Goal: Task Accomplishment & Management: Complete application form

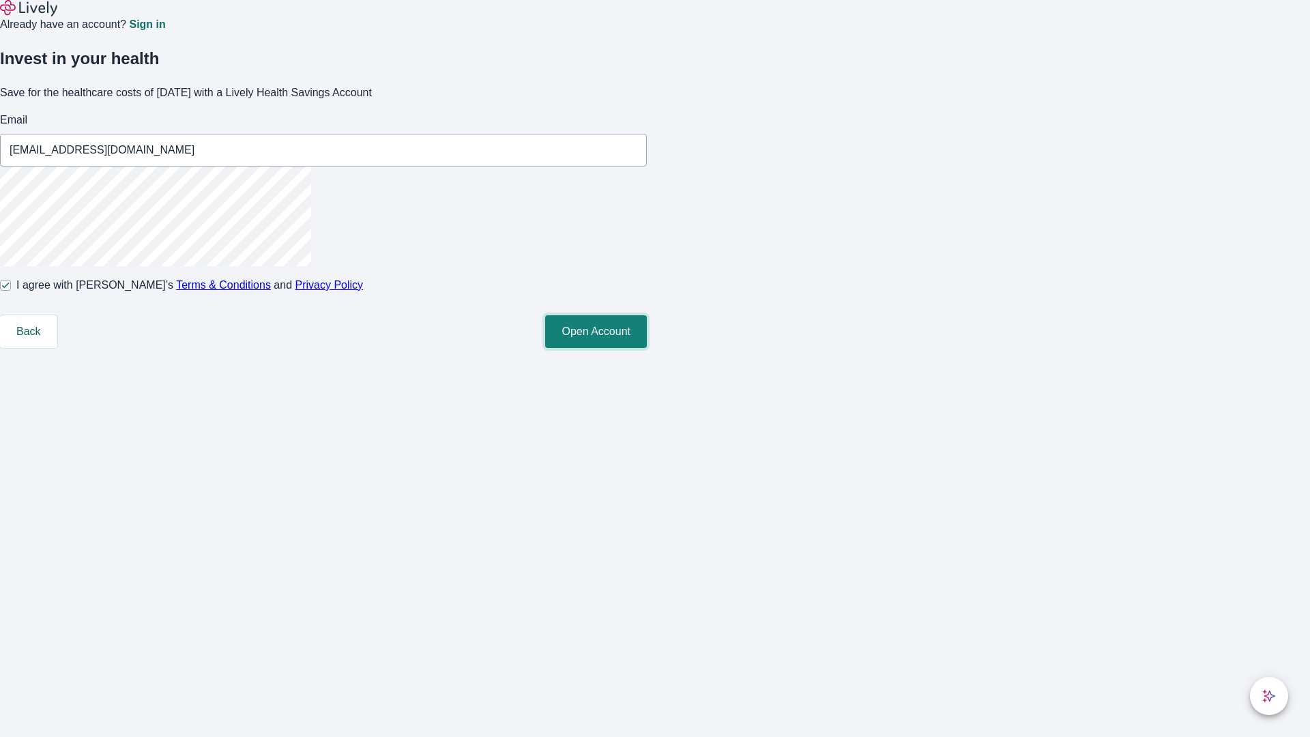
click at [647, 348] on button "Open Account" at bounding box center [596, 331] width 102 height 33
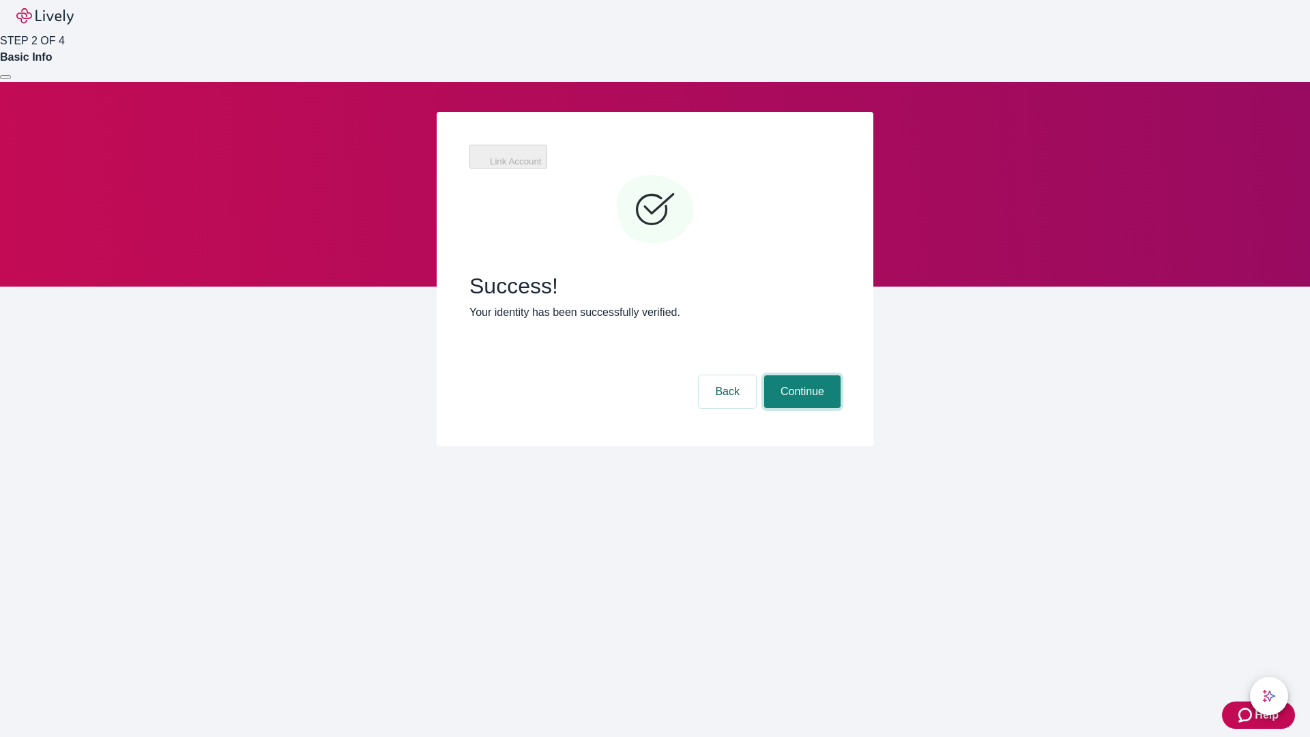
click at [801, 375] on button "Continue" at bounding box center [802, 391] width 76 height 33
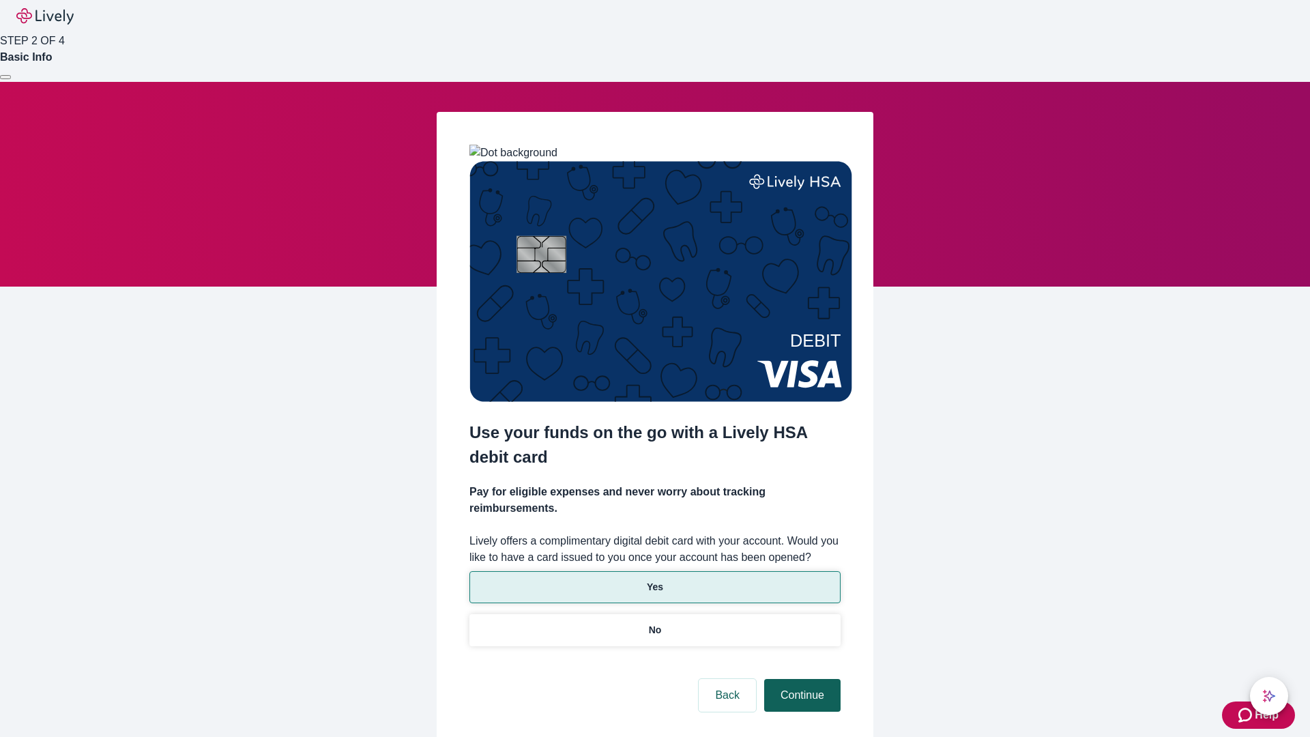
click at [655, 623] on p "No" at bounding box center [655, 630] width 13 height 14
click at [801, 679] on button "Continue" at bounding box center [802, 695] width 76 height 33
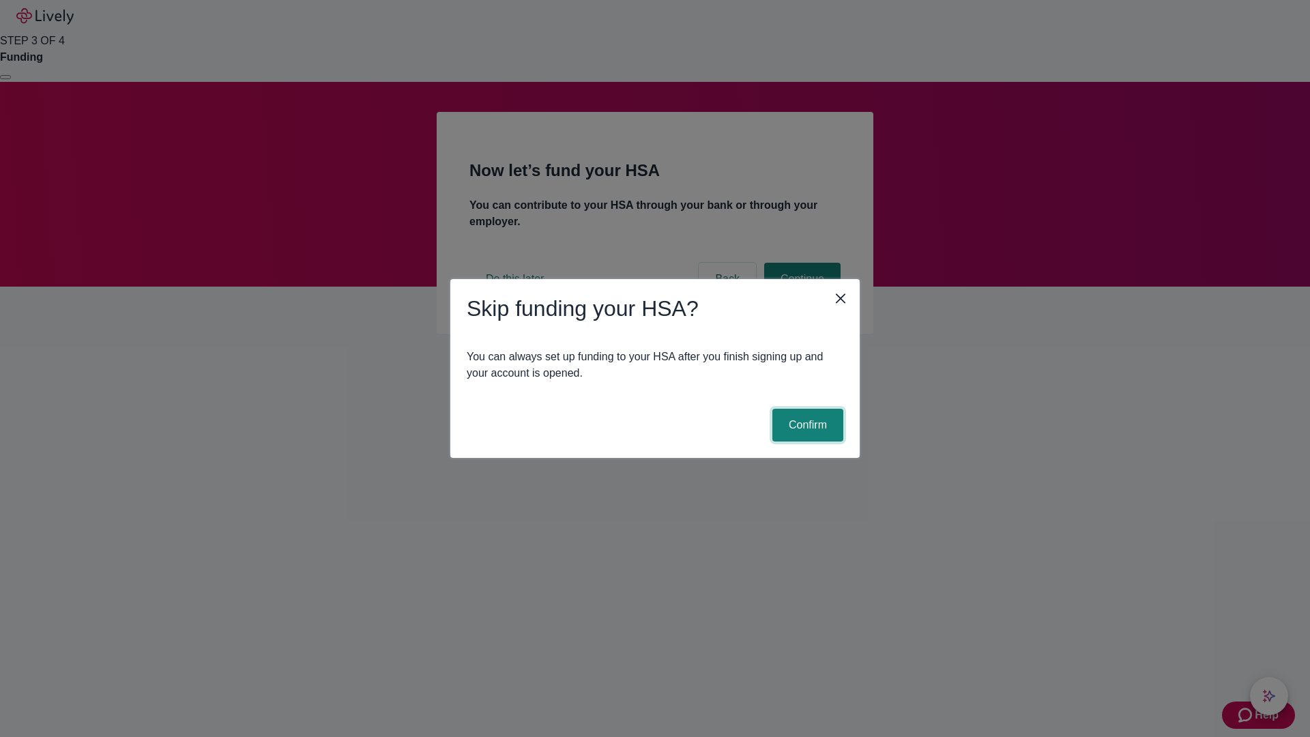
click at [806, 425] on button "Confirm" at bounding box center [808, 425] width 71 height 33
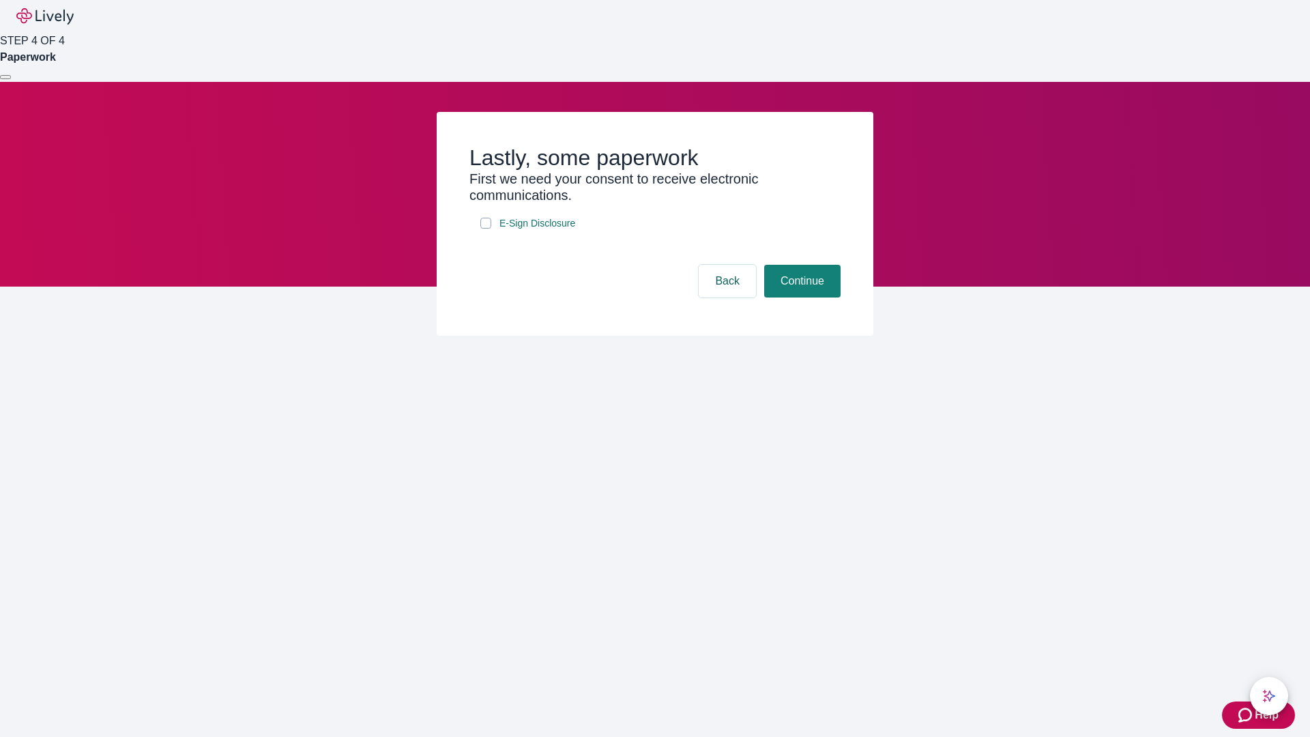
click at [486, 229] on input "E-Sign Disclosure" at bounding box center [486, 223] width 11 height 11
checkbox input "true"
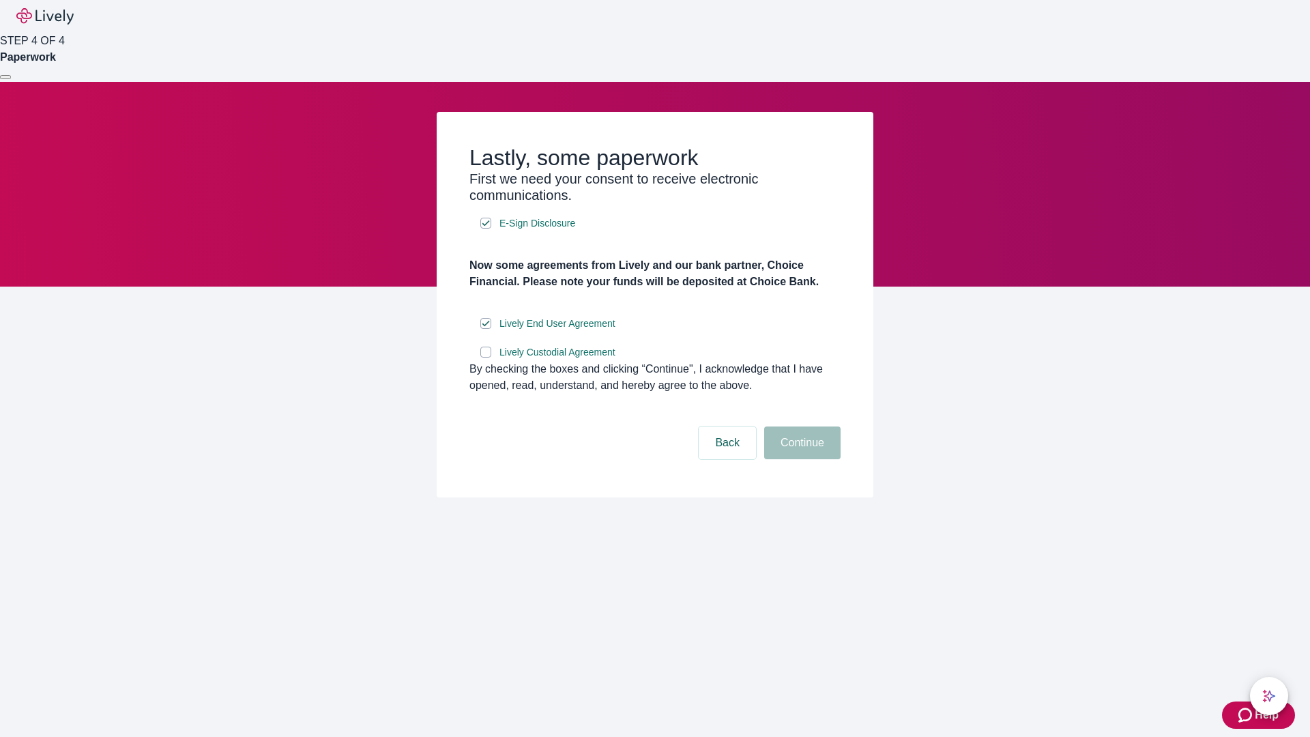
click at [486, 358] on input "Lively Custodial Agreement" at bounding box center [486, 352] width 11 height 11
checkbox input "true"
click at [801, 459] on button "Continue" at bounding box center [802, 443] width 76 height 33
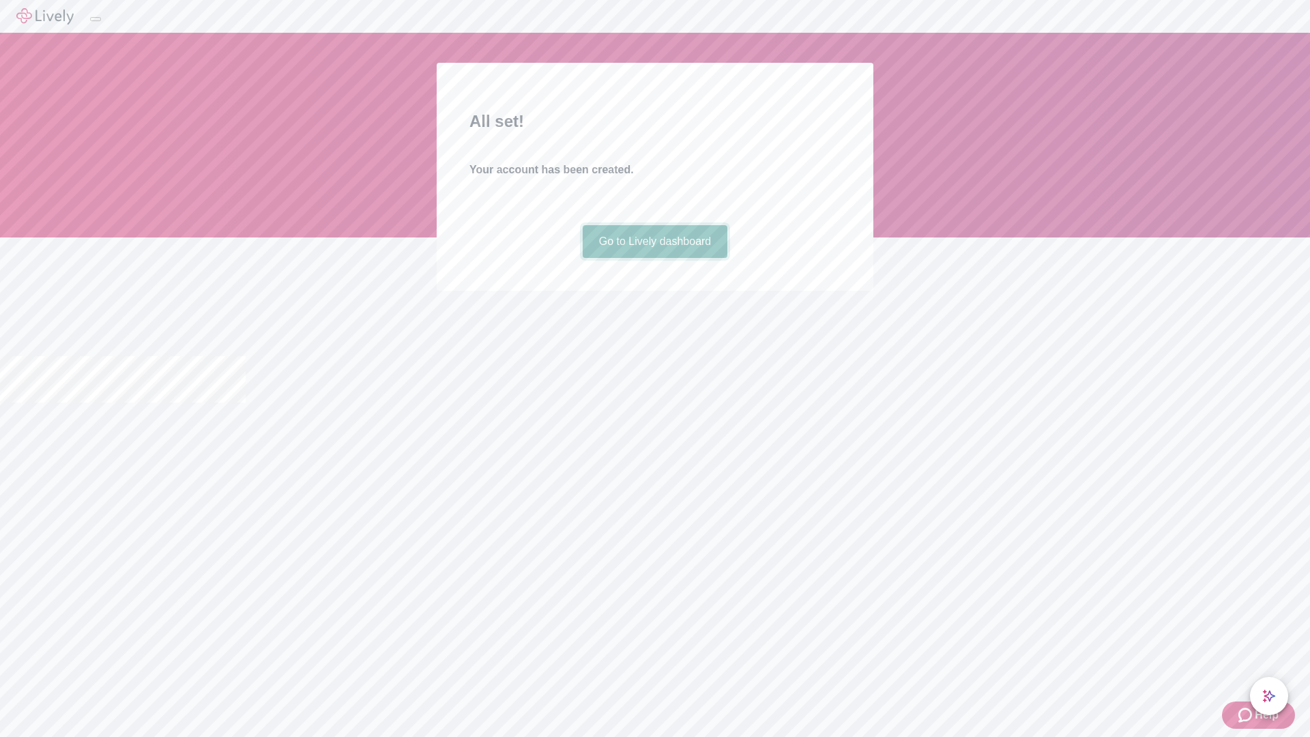
click at [655, 258] on link "Go to Lively dashboard" at bounding box center [655, 241] width 145 height 33
